Goal: Information Seeking & Learning: Learn about a topic

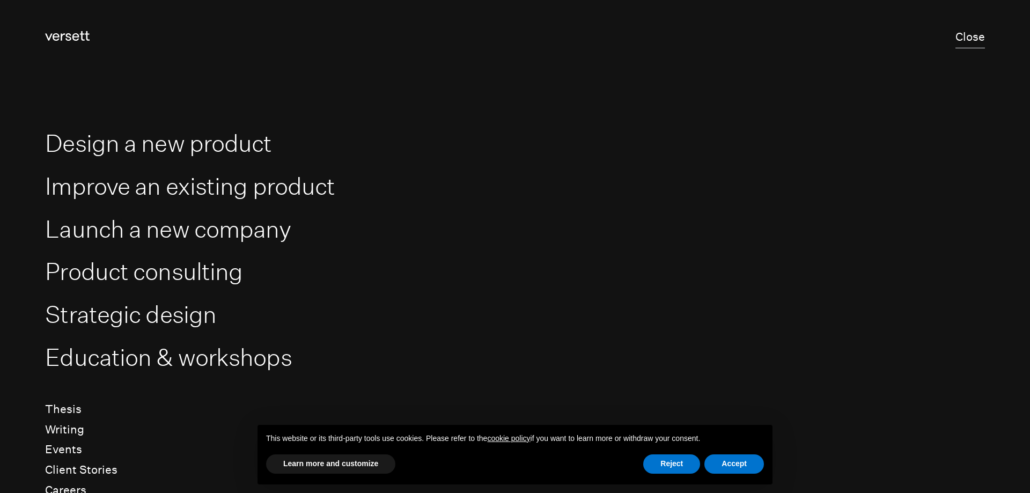
click at [955, 31] on button "Close" at bounding box center [969, 37] width 29 height 21
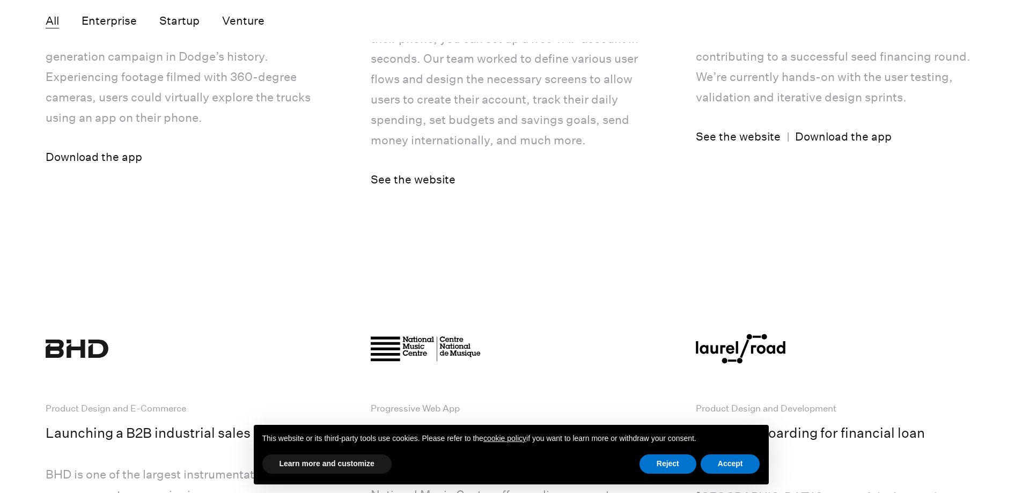
scroll to position [6971, 0]
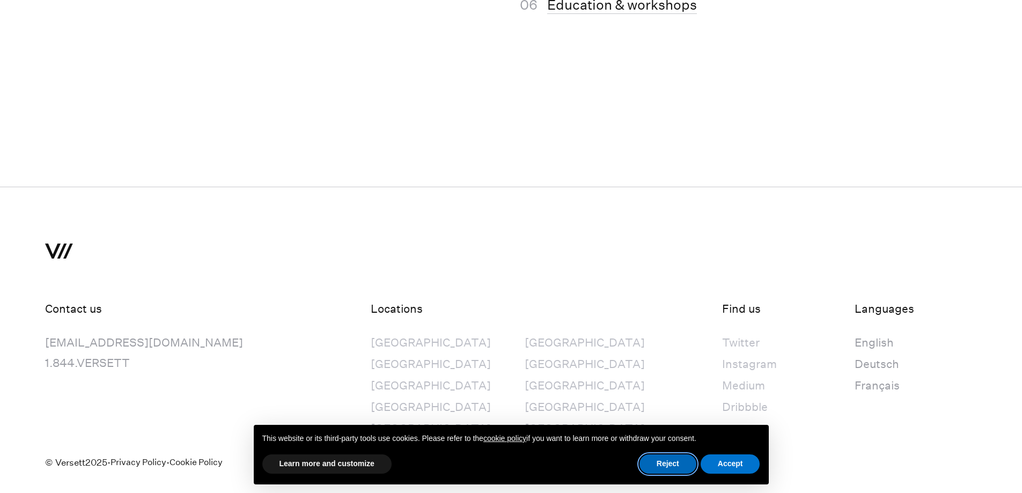
click at [661, 468] on button "Reject" at bounding box center [667, 463] width 57 height 19
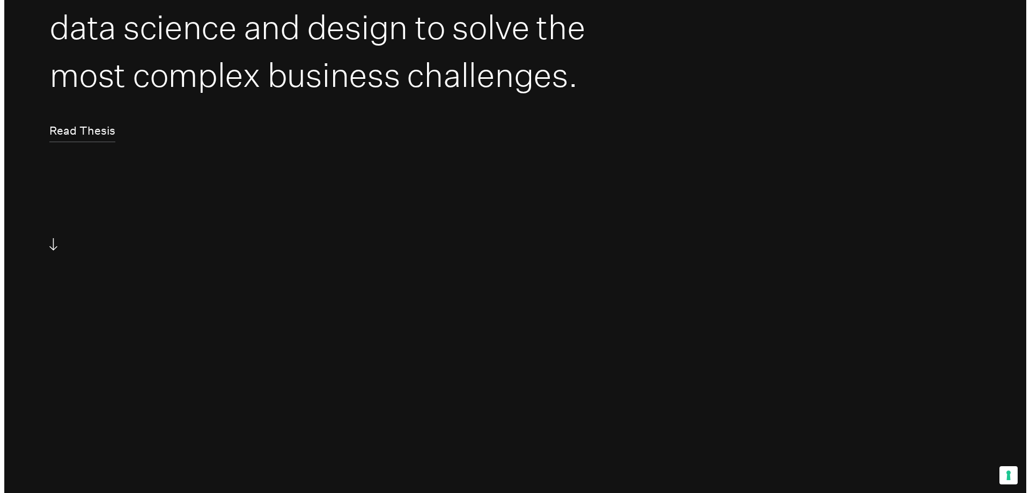
scroll to position [0, 0]
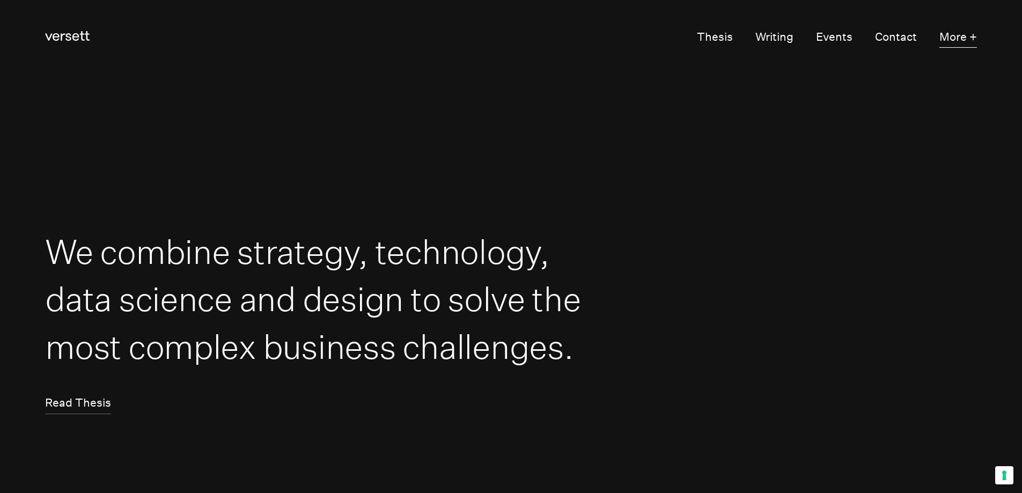
click at [944, 35] on button "More +" at bounding box center [958, 37] width 38 height 21
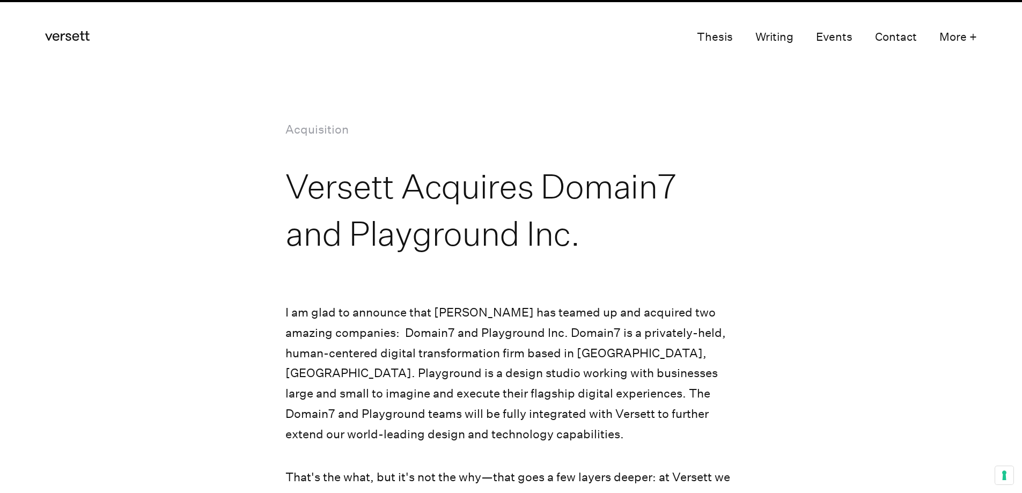
scroll to position [107, 0]
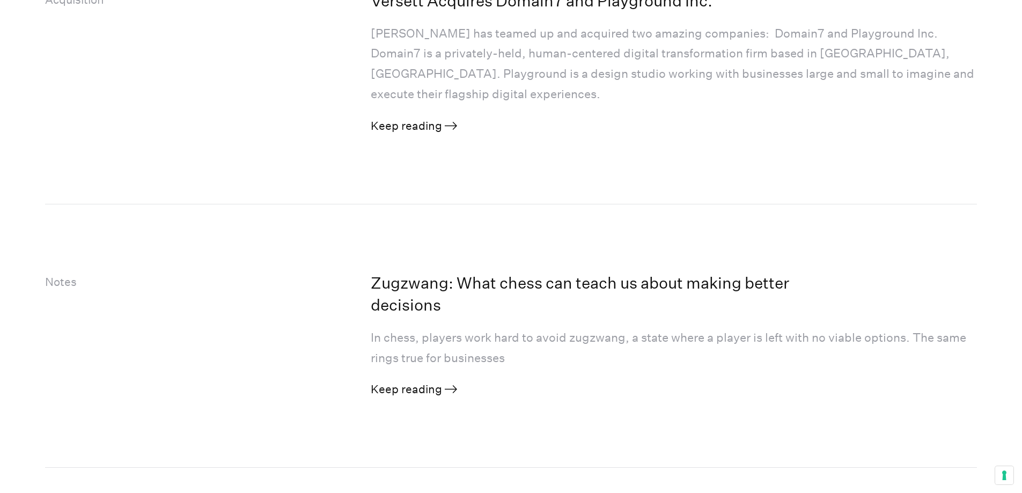
scroll to position [1180, 0]
